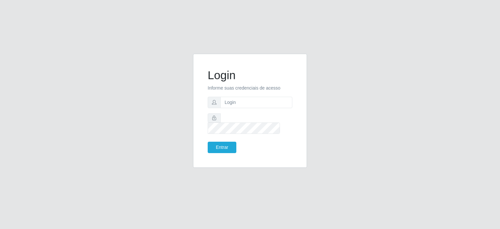
click at [241, 92] on p "Informe suas credenciais de acesso" at bounding box center [250, 88] width 85 height 7
click at [238, 108] on input "text" at bounding box center [256, 102] width 72 height 11
type input "[EMAIL_ADDRESS][DOMAIN_NAME]"
click at [208, 142] on button "Entrar" at bounding box center [222, 147] width 29 height 11
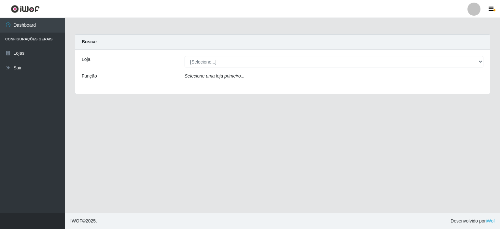
click at [213, 71] on div "Loja [Selecione...] Corte Fácil - Unidade Planalto Função Selecione uma loja pr…" at bounding box center [282, 71] width 415 height 44
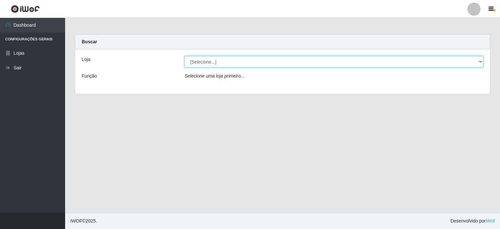
click at [213, 65] on select "[Selecione...] Corte Fácil - Unidade Planalto" at bounding box center [334, 61] width 299 height 11
select select "202"
click at [185, 56] on select "[Selecione...] Corte Fácil - Unidade Planalto" at bounding box center [334, 61] width 299 height 11
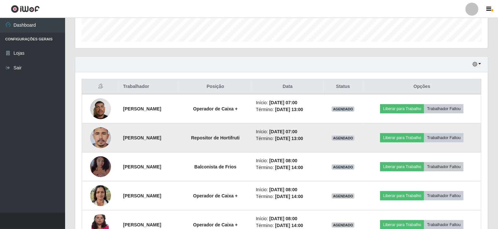
scroll to position [224, 0]
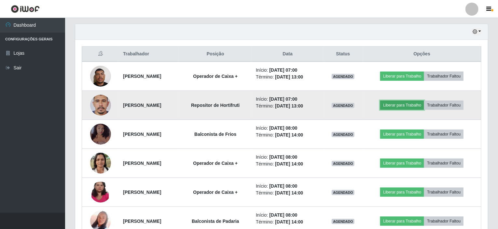
click at [404, 106] on button "Liberar para Trabalho" at bounding box center [402, 105] width 44 height 9
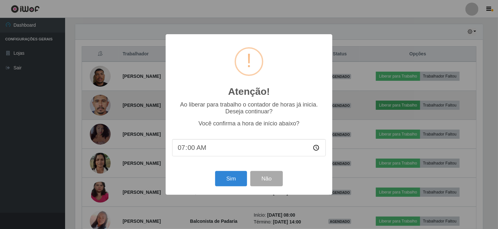
scroll to position [135, 410]
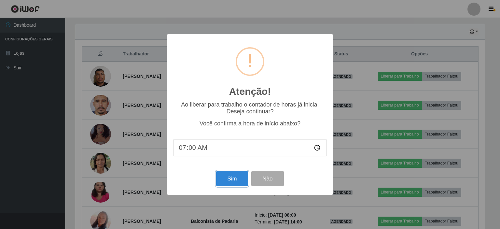
drag, startPoint x: 235, startPoint y: 183, endPoint x: 243, endPoint y: 173, distance: 12.5
click at [235, 183] on button "Sim" at bounding box center [232, 178] width 32 height 15
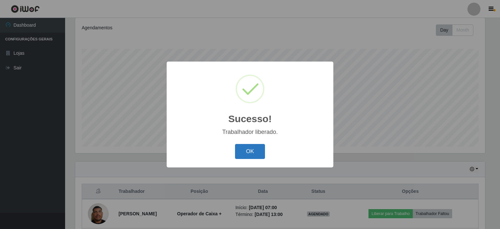
click at [249, 154] on button "OK" at bounding box center [250, 151] width 30 height 15
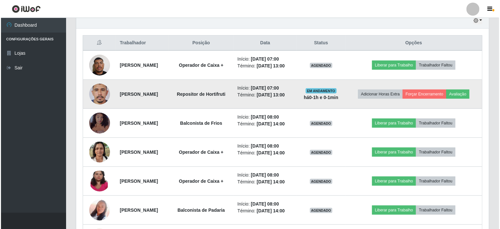
scroll to position [191, 0]
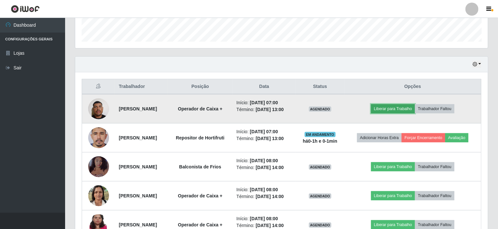
click at [389, 108] on button "Liberar para Trabalho" at bounding box center [393, 108] width 44 height 9
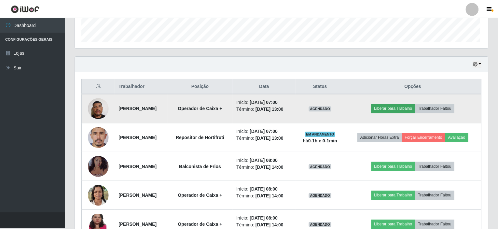
scroll to position [135, 410]
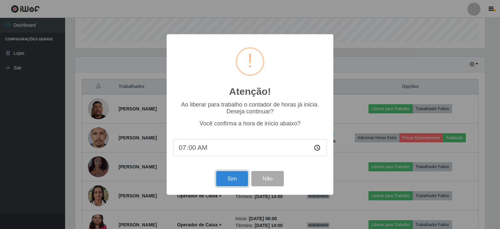
drag, startPoint x: 235, startPoint y: 178, endPoint x: 235, endPoint y: 175, distance: 3.6
click at [235, 178] on button "Sim" at bounding box center [232, 178] width 32 height 15
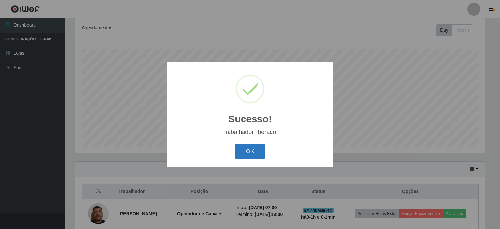
click at [259, 149] on button "OK" at bounding box center [250, 151] width 30 height 15
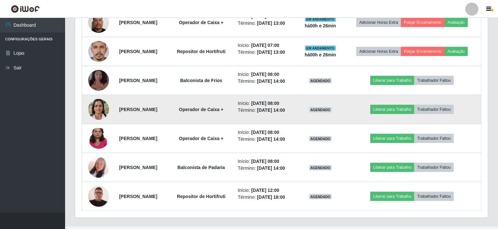
scroll to position [289, 0]
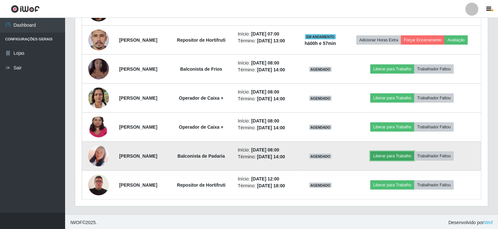
click at [399, 157] on button "Liberar para Trabalho" at bounding box center [393, 155] width 44 height 9
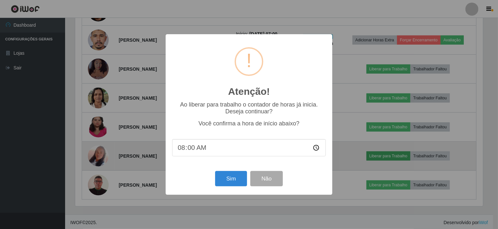
scroll to position [135, 410]
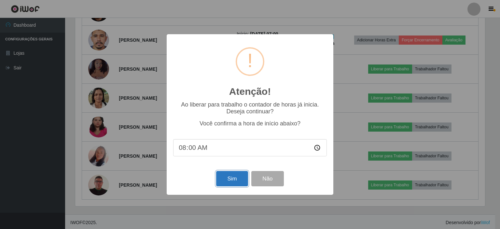
click at [229, 177] on button "Sim" at bounding box center [232, 178] width 32 height 15
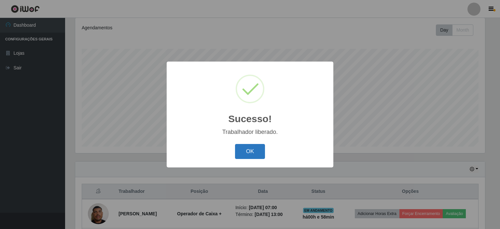
click at [257, 152] on button "OK" at bounding box center [250, 151] width 30 height 15
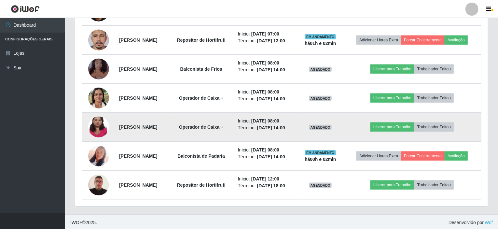
scroll to position [256, 0]
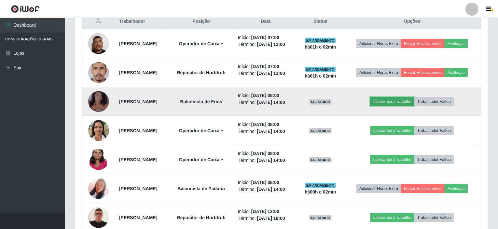
click at [384, 101] on button "Liberar para Trabalho" at bounding box center [393, 101] width 44 height 9
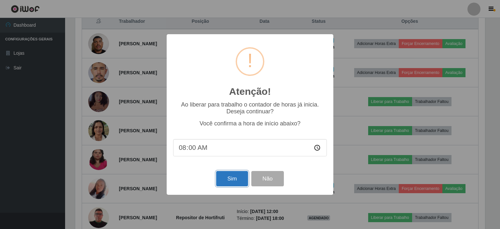
click at [231, 175] on button "Sim" at bounding box center [232, 178] width 32 height 15
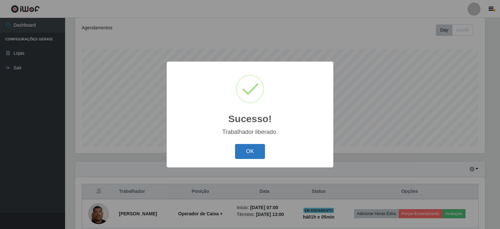
click at [256, 149] on button "OK" at bounding box center [250, 151] width 30 height 15
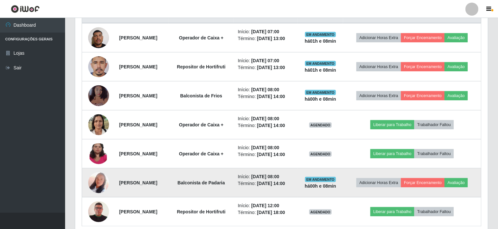
scroll to position [282, 0]
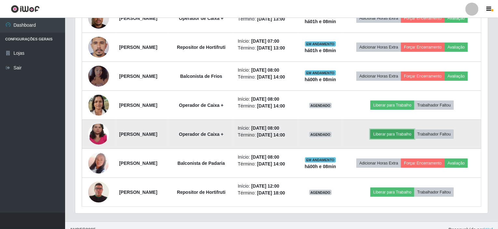
click at [405, 133] on button "Liberar para Trabalho" at bounding box center [393, 134] width 44 height 9
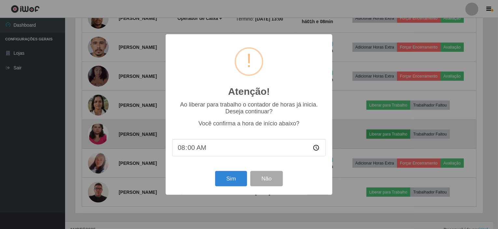
scroll to position [135, 410]
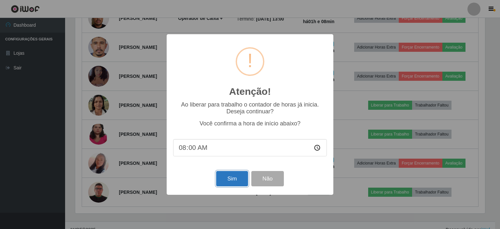
click at [229, 183] on button "Sim" at bounding box center [232, 178] width 32 height 15
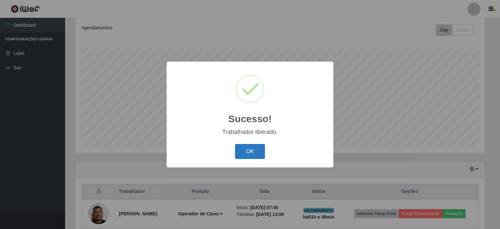
click at [254, 150] on button "OK" at bounding box center [250, 151] width 30 height 15
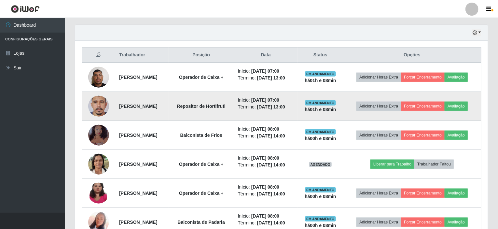
scroll to position [282, 0]
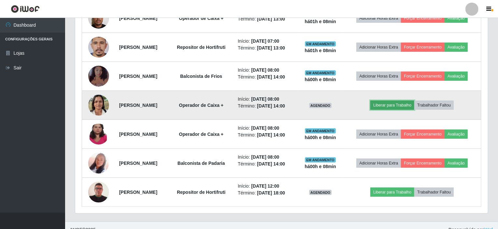
click at [392, 104] on button "Liberar para Trabalho" at bounding box center [393, 105] width 44 height 9
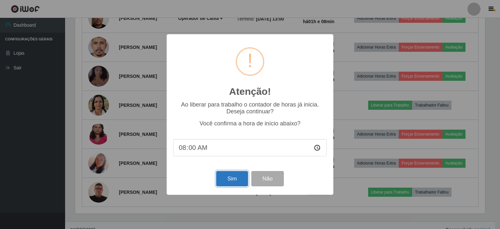
click at [239, 181] on button "Sim" at bounding box center [232, 178] width 32 height 15
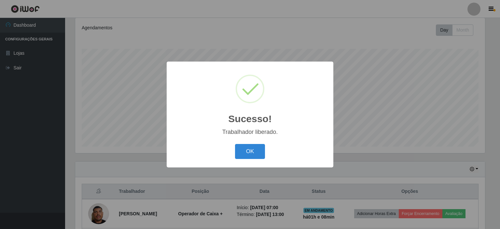
click at [257, 157] on button "OK" at bounding box center [250, 151] width 30 height 15
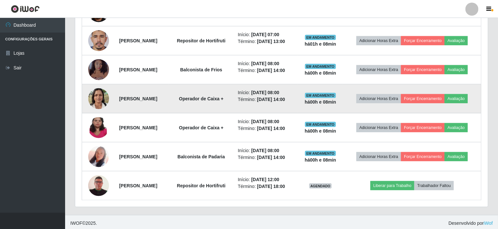
scroll to position [289, 0]
